Goal: Transaction & Acquisition: Register for event/course

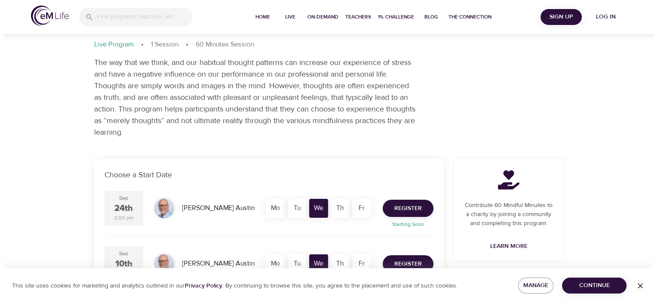
scroll to position [86, 0]
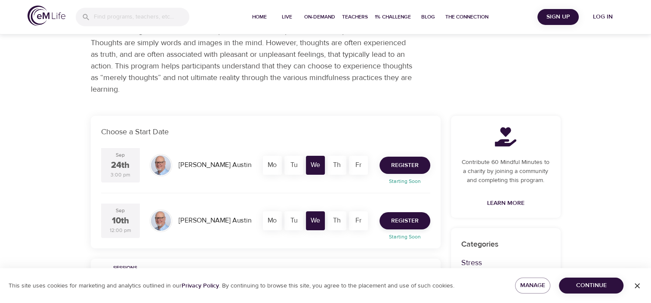
click at [401, 167] on span "Register" at bounding box center [405, 165] width 28 height 11
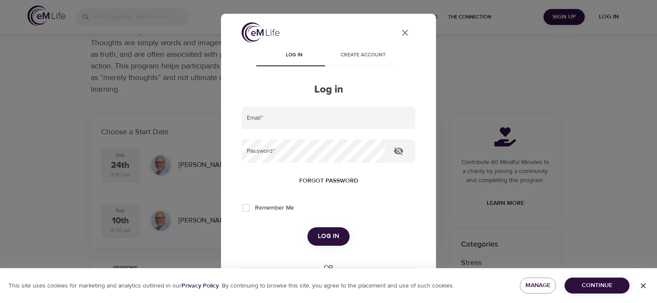
type input "[EMAIL_ADDRESS][DOMAIN_NAME]"
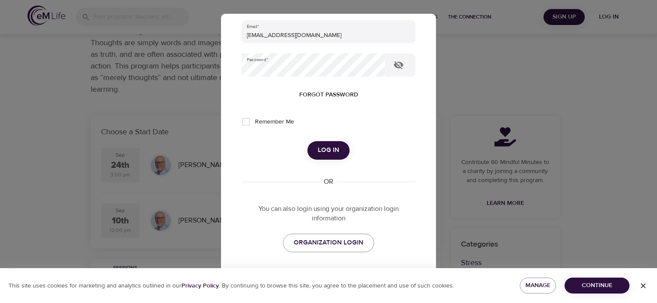
click at [327, 152] on span "Log in" at bounding box center [329, 150] width 22 height 11
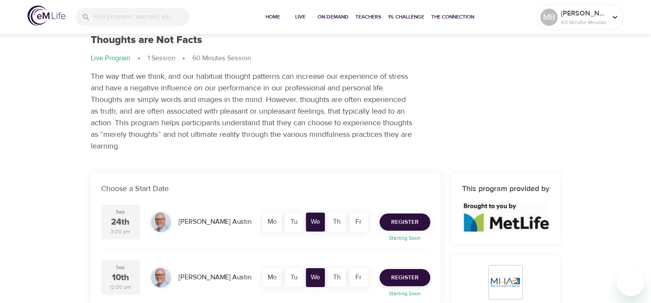
scroll to position [43, 0]
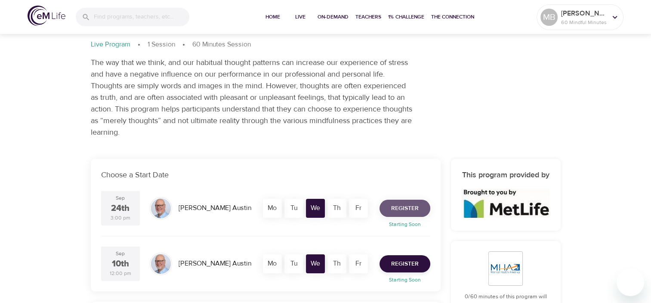
click at [399, 211] on span "Register" at bounding box center [405, 208] width 28 height 11
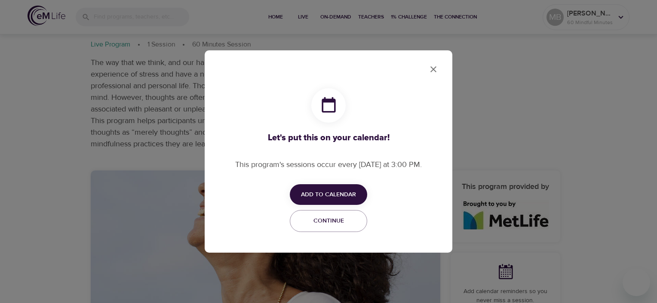
checkbox input "true"
click at [435, 69] on icon "close" at bounding box center [433, 69] width 10 height 10
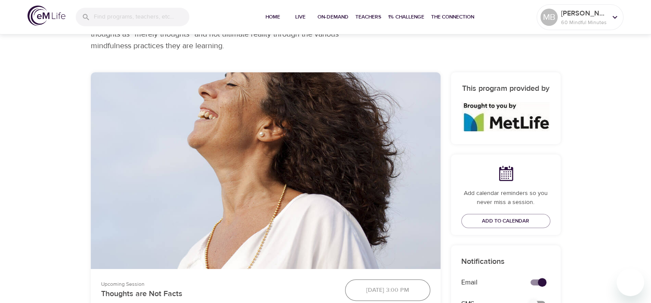
scroll to position [172, 0]
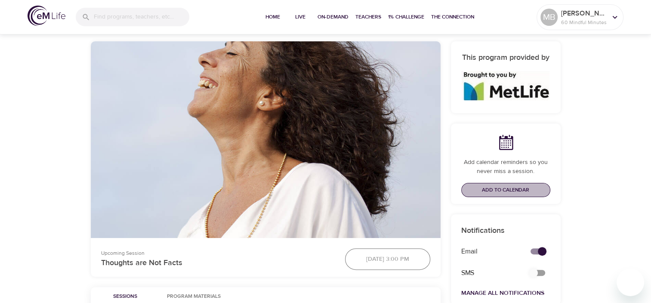
click at [496, 190] on span "Add to Calendar" at bounding box center [505, 189] width 47 height 9
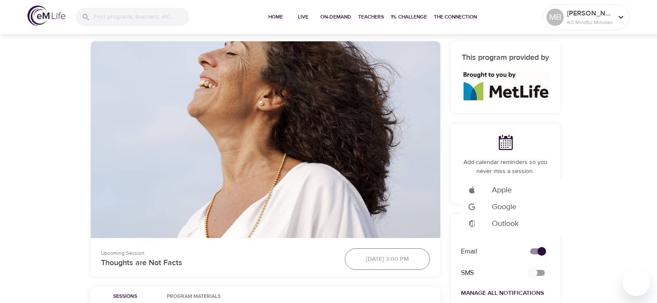
click at [450, 171] on div at bounding box center [328, 151] width 657 height 303
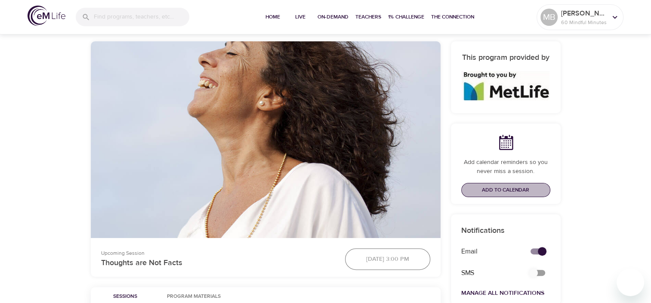
click at [499, 189] on span "Add to Calendar" at bounding box center [505, 189] width 47 height 9
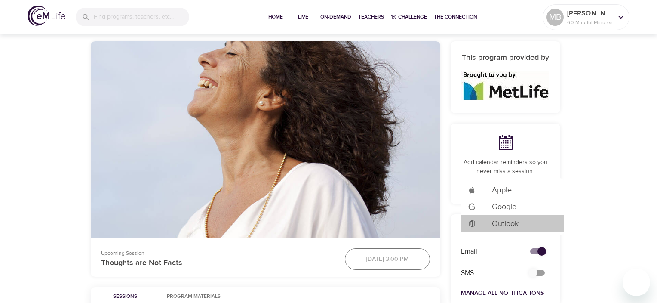
click at [507, 221] on span "Outlook" at bounding box center [505, 224] width 27 height 12
